Goal: Task Accomplishment & Management: Manage account settings

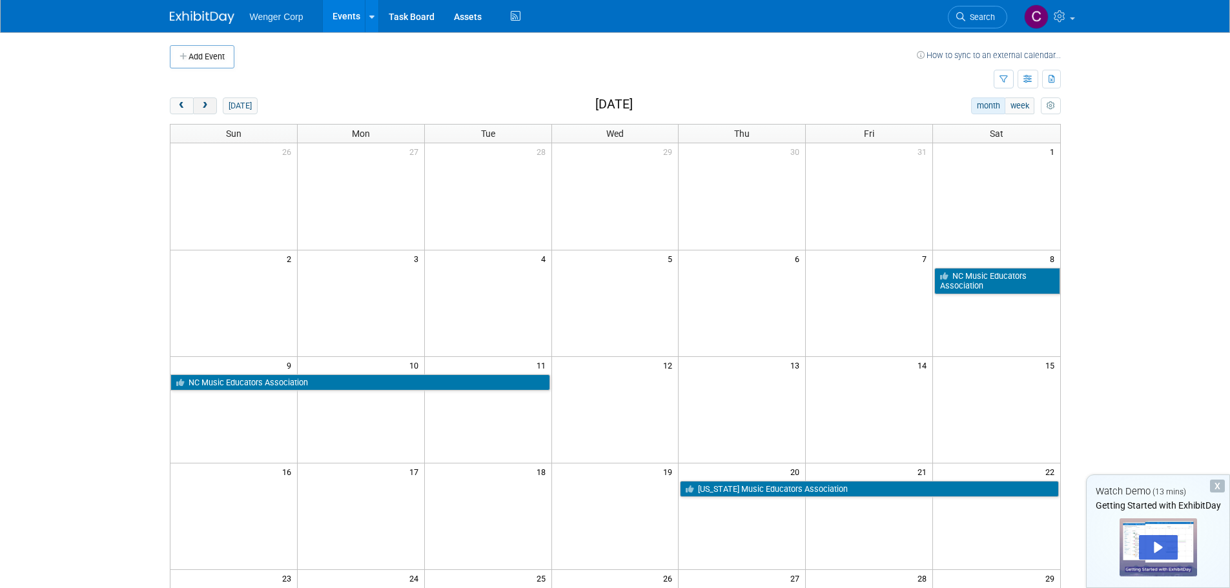
click at [207, 103] on span "next" at bounding box center [205, 106] width 10 height 8
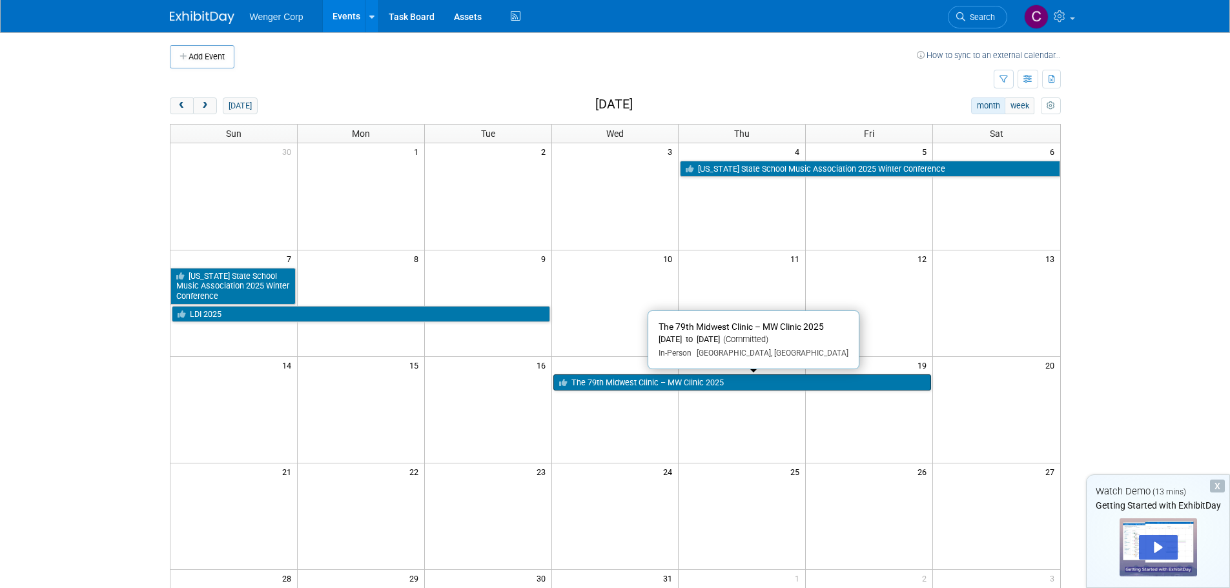
click at [612, 380] on link "The 79th Midwest Clinic – MW Clinic 2025" at bounding box center [743, 383] width 379 height 17
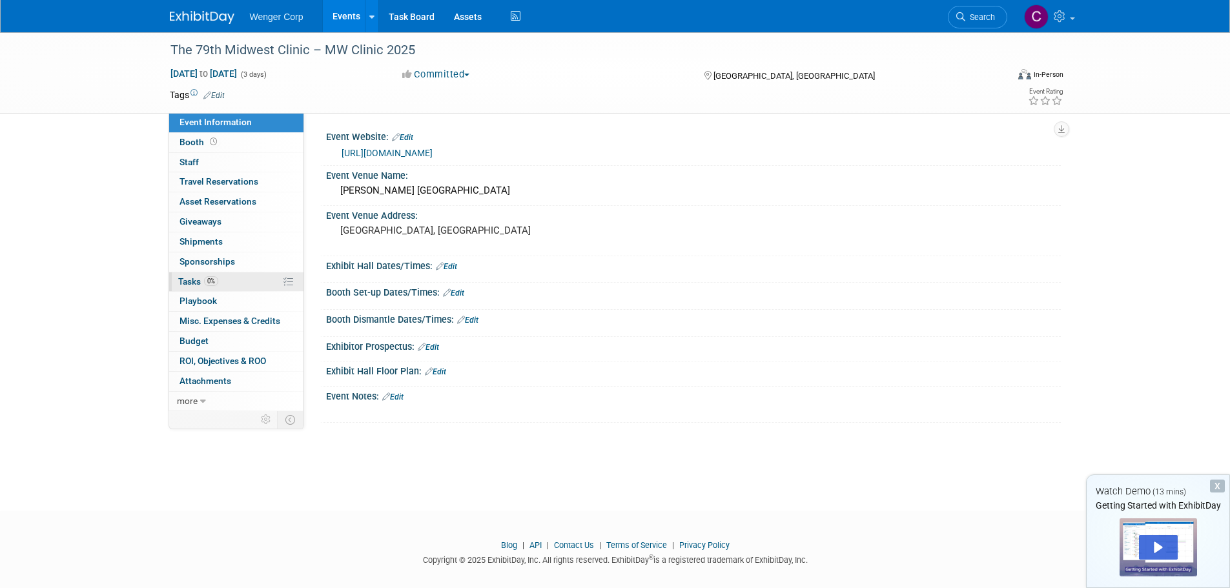
click at [190, 277] on span "Tasks 0%" at bounding box center [198, 281] width 40 height 10
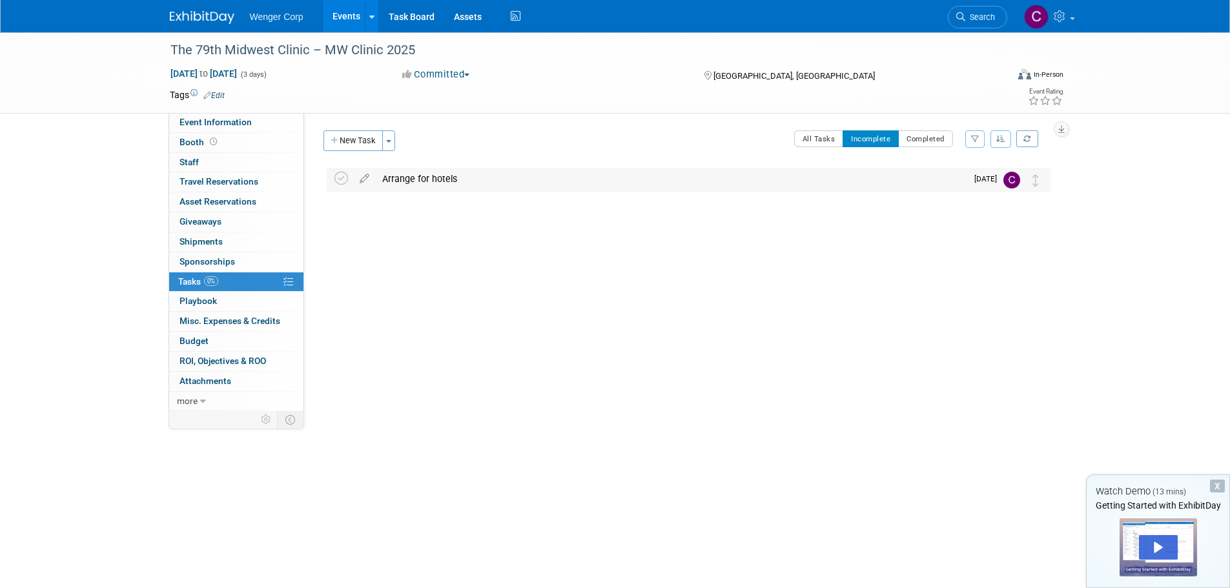
click at [422, 176] on div "Arrange for hotels" at bounding box center [671, 179] width 591 height 22
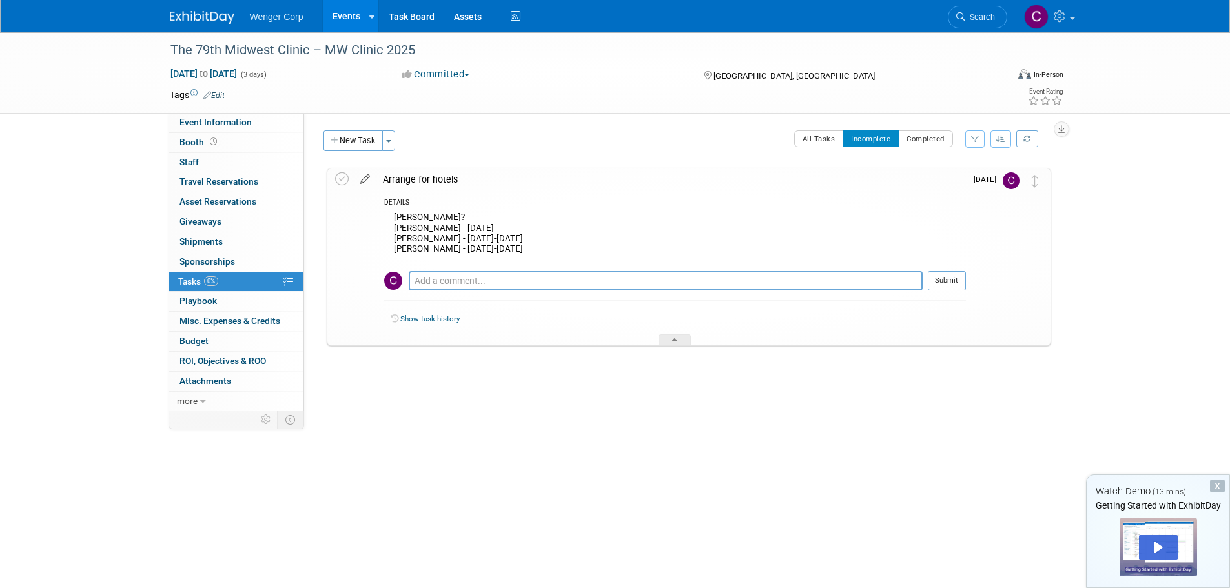
click at [364, 177] on icon at bounding box center [365, 177] width 23 height 16
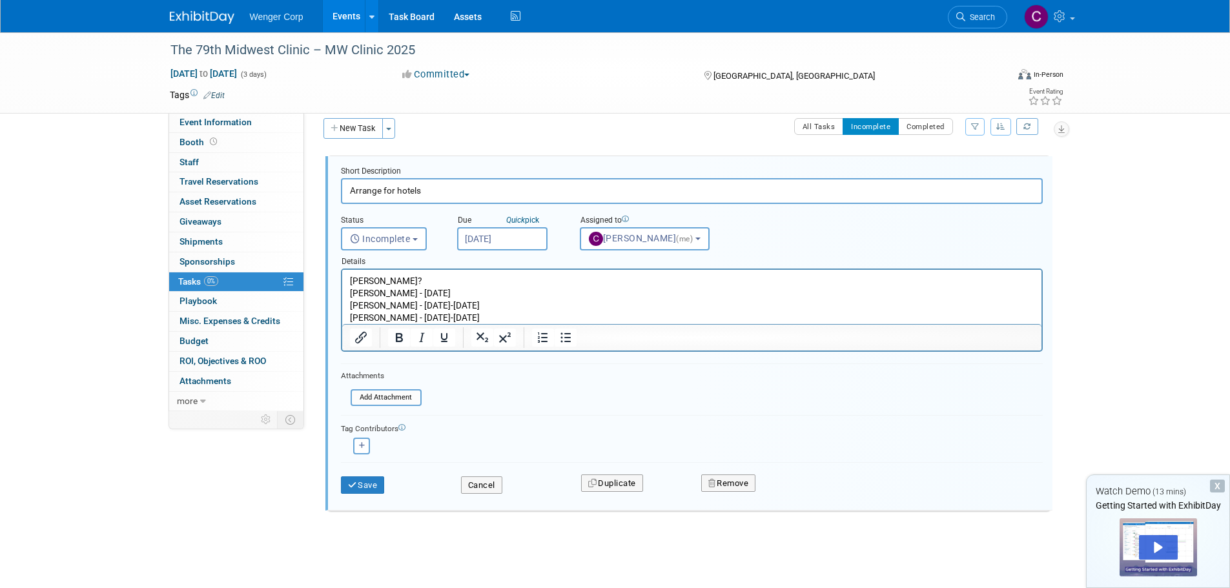
scroll to position [15, 0]
click at [464, 313] on p "Chris Madigan? Dave Thomas - Thursday, Dec 18 Jenny Heimerman - Dec 17-19 Rakhi…" at bounding box center [691, 297] width 685 height 49
click at [351, 276] on p "Chris Madigan? Dave Thomas - Thursday, Dec 18 Jenny Heimerman - Dec 17-19 Rakhi…" at bounding box center [691, 297] width 685 height 49
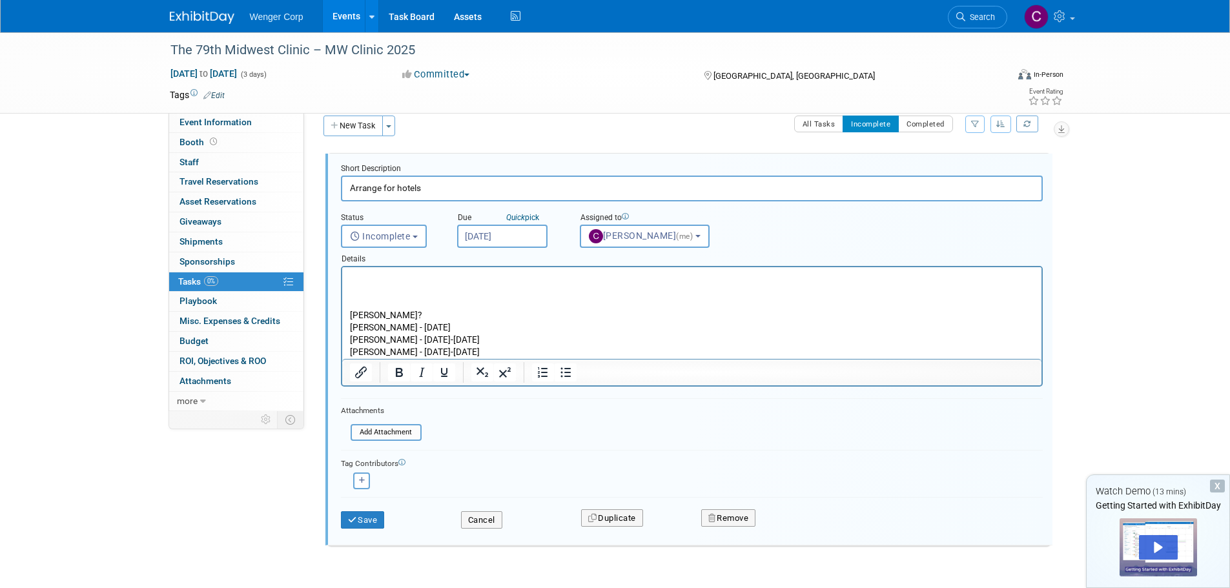
click at [357, 277] on p "Rich Text Area. Press ALT-0 for help." at bounding box center [691, 279] width 685 height 12
click at [315, 84] on div "Dec 17, 2025 to Dec 19, 2025 (3 days) Dec 17, 2025 to Dec 19, 2025 Committed Co…" at bounding box center [617, 76] width 914 height 19
